Goal: Task Accomplishment & Management: Complete application form

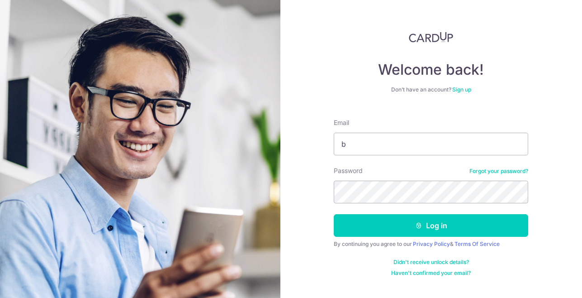
type input "brainybits.sg@gmail.com"
type input "cardup"
click at [390, 140] on input "cardup" at bounding box center [431, 143] width 194 height 23
